Goal: Information Seeking & Learning: Understand process/instructions

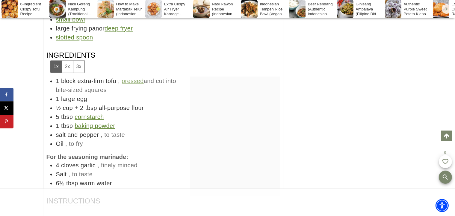
scroll to position [3501, 0]
click at [76, 60] on button "3x" at bounding box center [78, 66] width 11 height 12
click at [53, 60] on button "1x" at bounding box center [56, 66] width 11 height 12
click at [78, 60] on button "3x" at bounding box center [78, 66] width 11 height 12
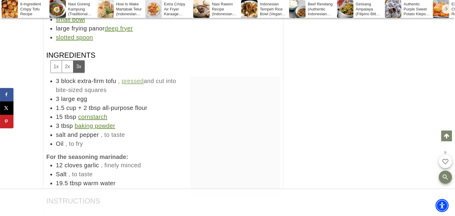
click at [57, 60] on button "1x" at bounding box center [56, 66] width 11 height 12
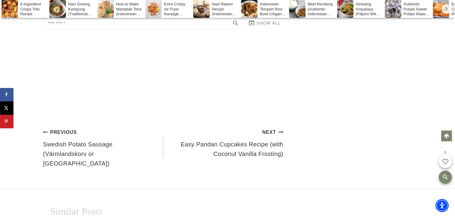
scroll to position [4280, 0]
